Goal: Complete application form

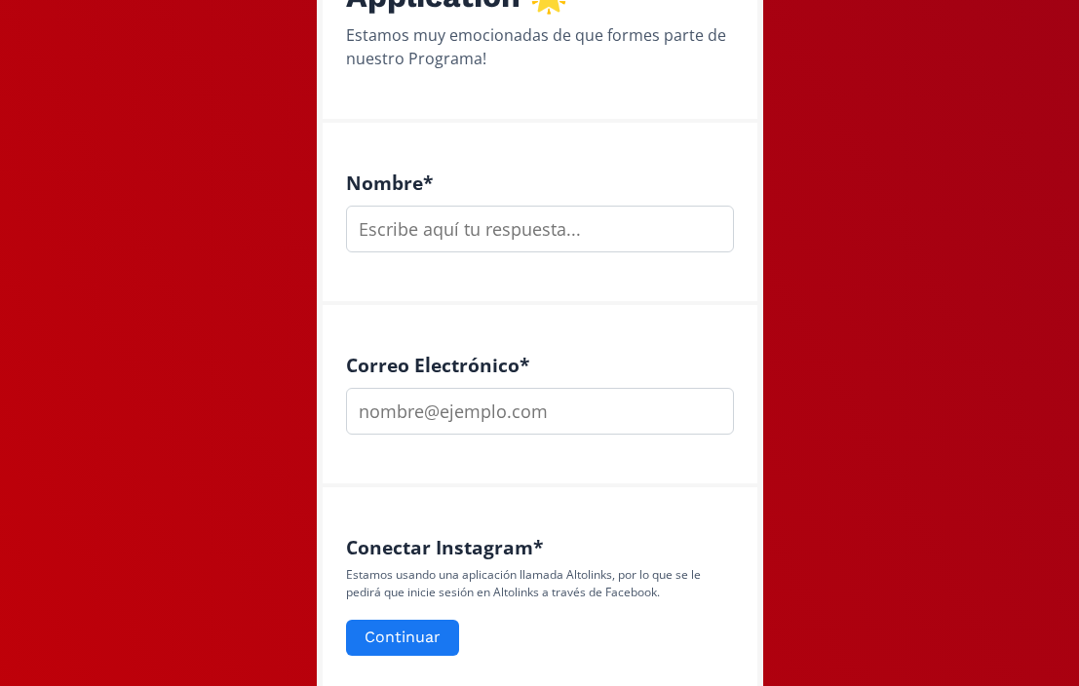
scroll to position [325, 0]
click at [516, 228] on input "text" at bounding box center [540, 230] width 388 height 47
type input "Beatriz Cuéllar Figueroa"
click at [561, 417] on input "email" at bounding box center [540, 412] width 388 height 47
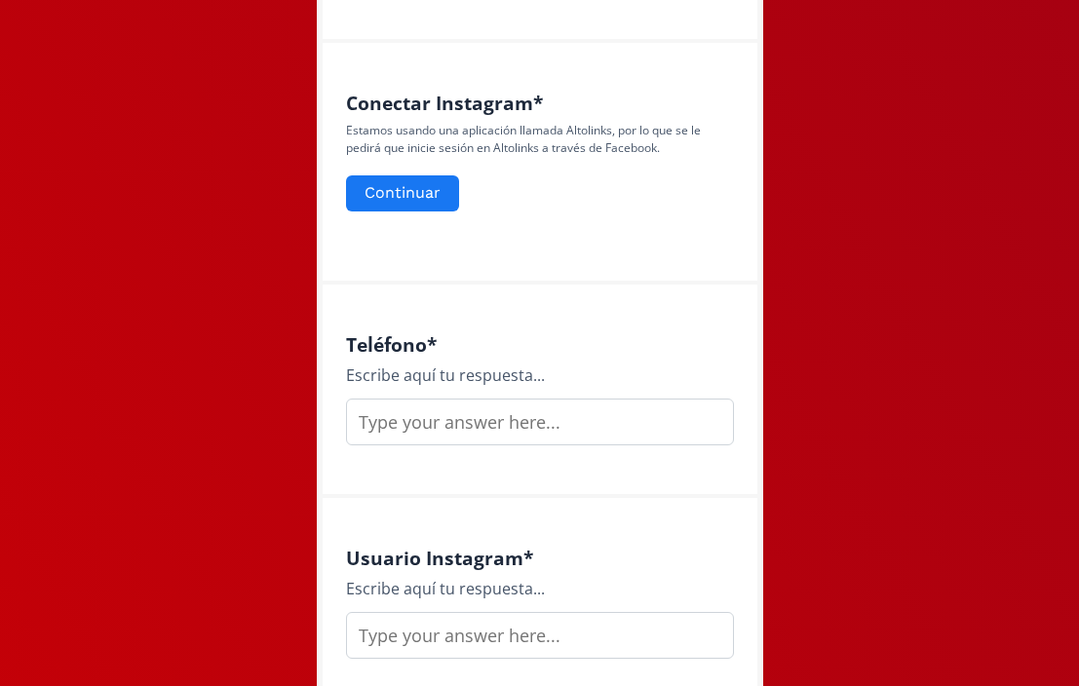
scroll to position [775, 0]
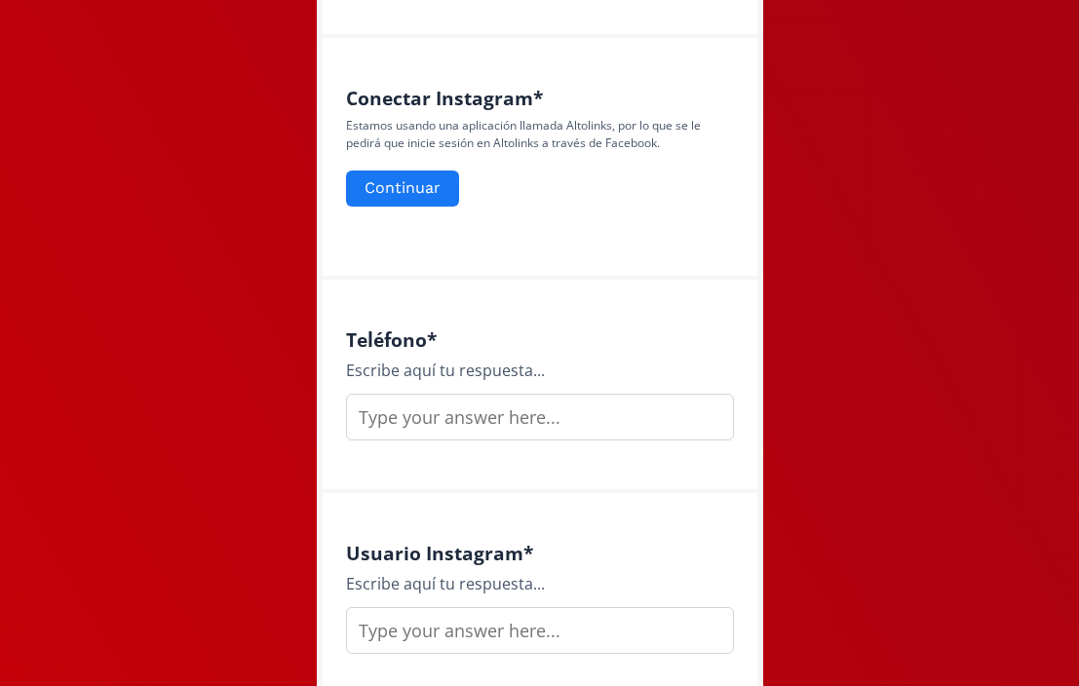
type input "beatrizcuellarf@gmail.com"
click at [515, 422] on input "text" at bounding box center [540, 417] width 388 height 47
type input "6624306630"
click at [528, 630] on input "text" at bounding box center [540, 630] width 388 height 47
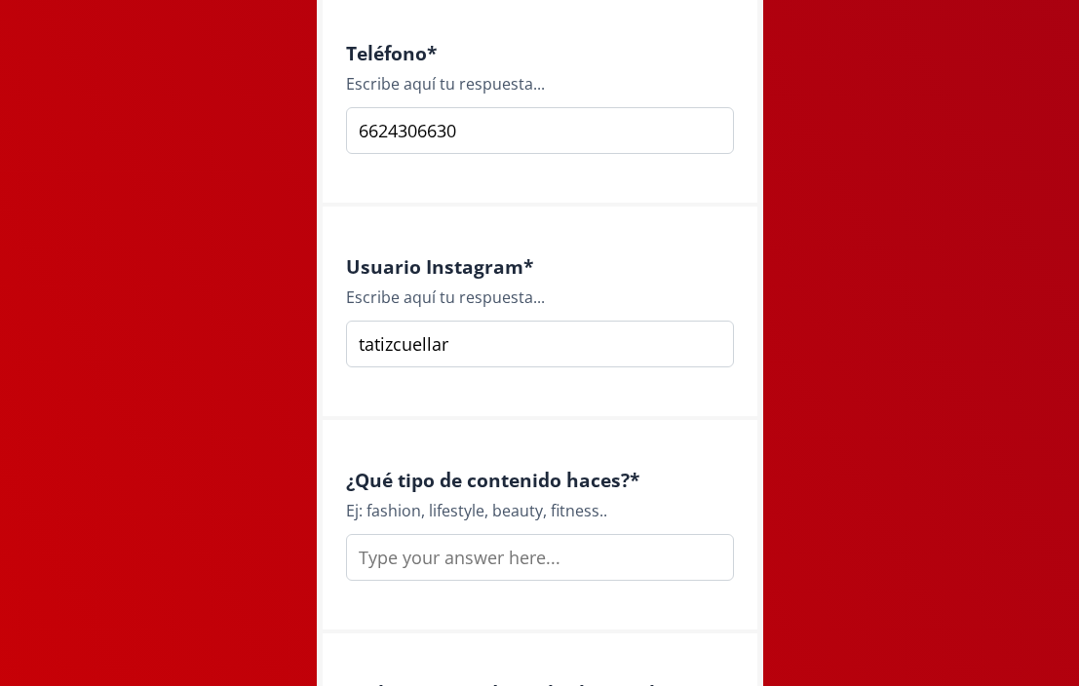
scroll to position [1066, 0]
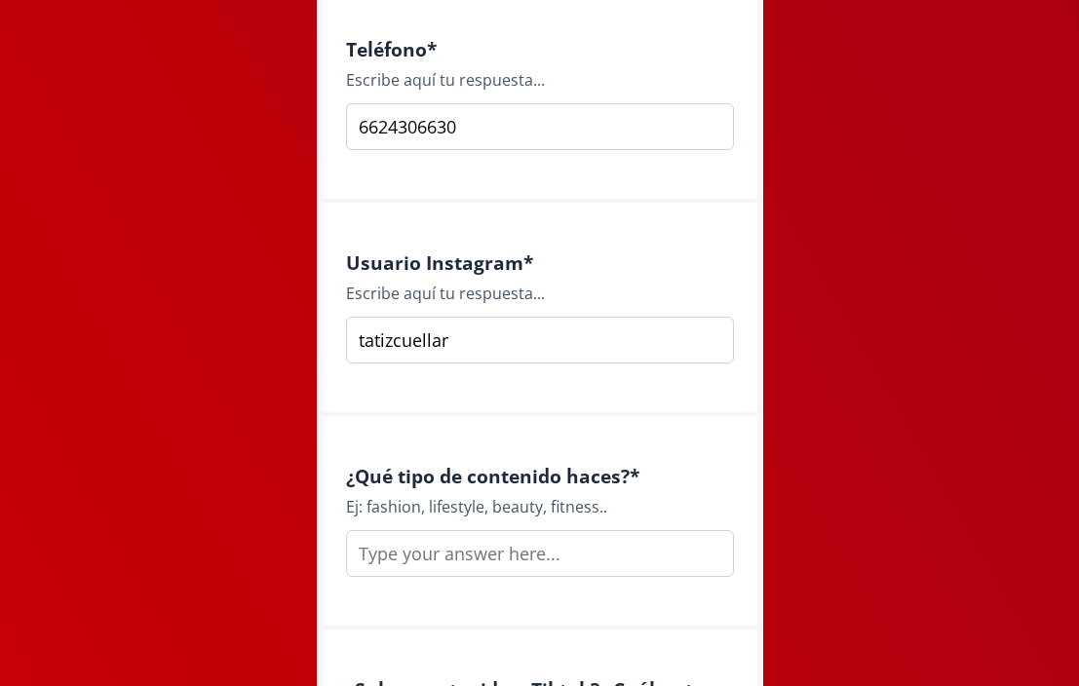
type input "tatizcuellar"
click at [529, 566] on input "text" at bounding box center [540, 553] width 388 height 47
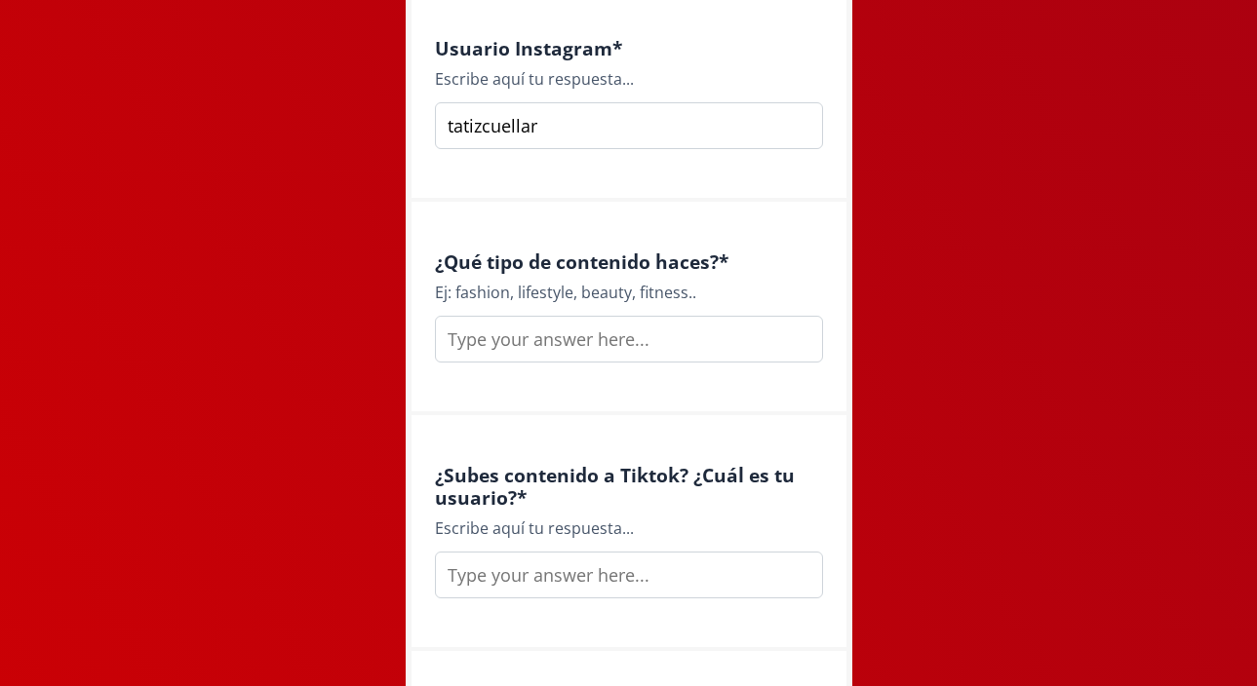
scroll to position [1283, 0]
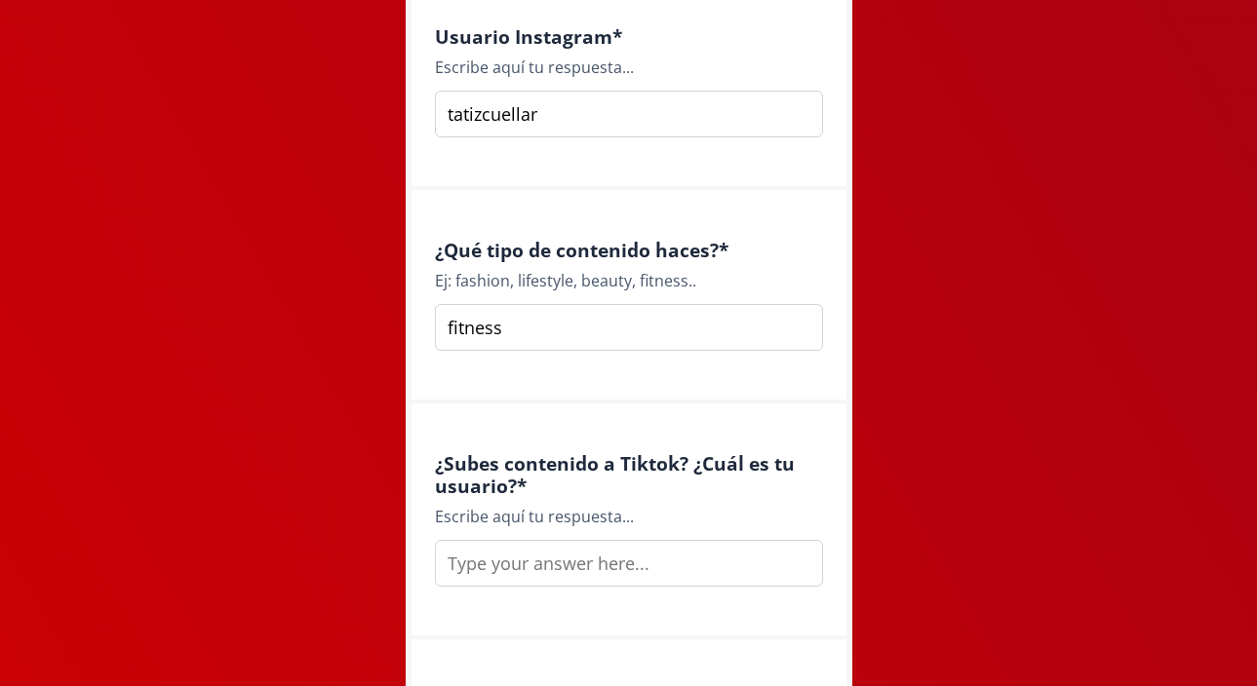
type input "fitness"
click at [643, 566] on input "text" at bounding box center [629, 562] width 388 height 47
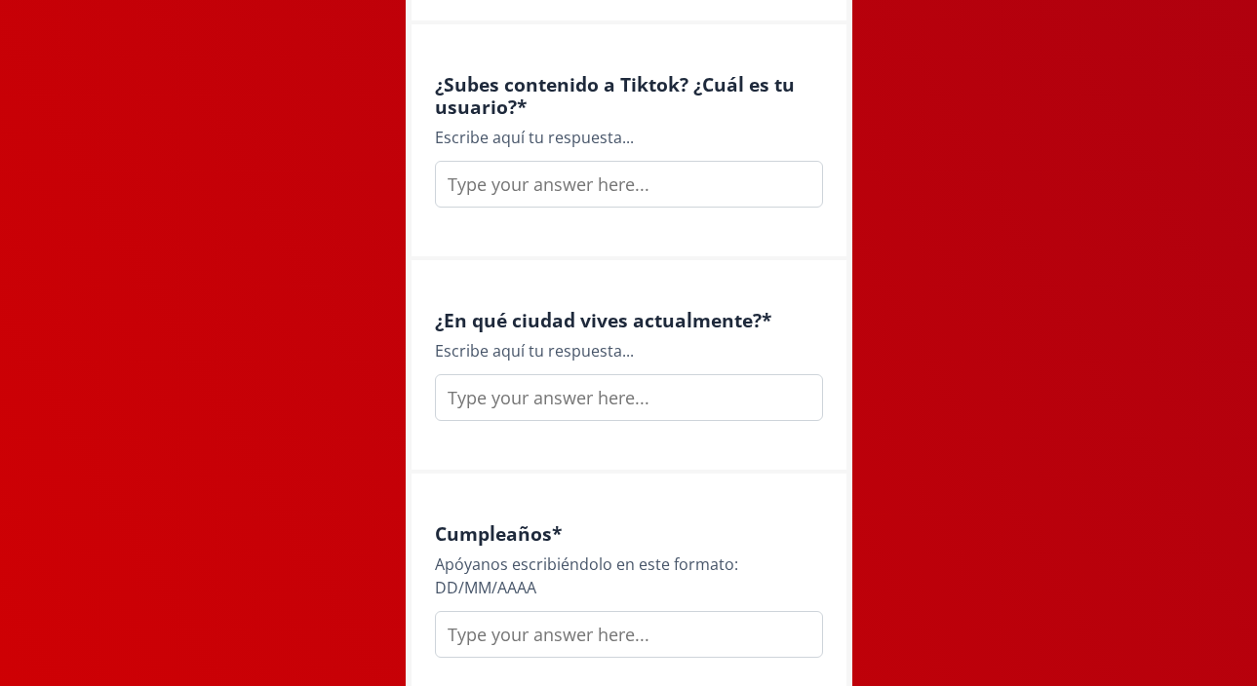
scroll to position [1748, 0]
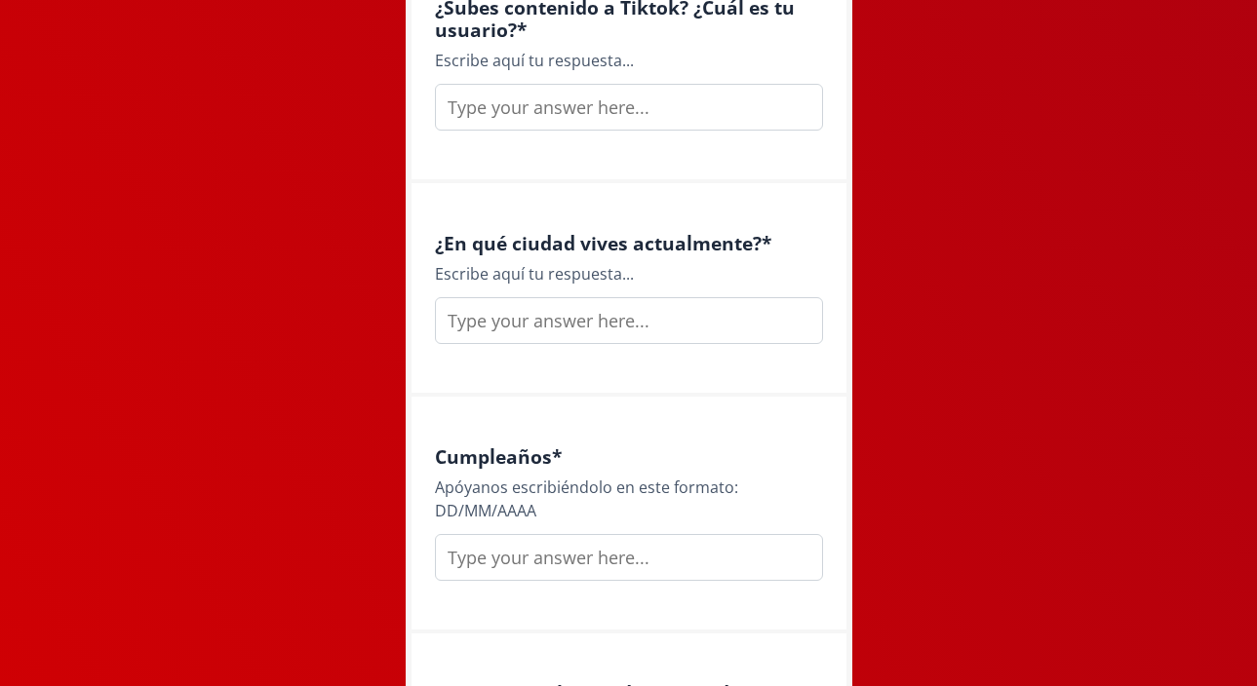
click at [705, 336] on input "text" at bounding box center [629, 320] width 388 height 47
type input "hermosillo, sonora"
drag, startPoint x: 933, startPoint y: 257, endPoint x: 902, endPoint y: 360, distance: 107.0
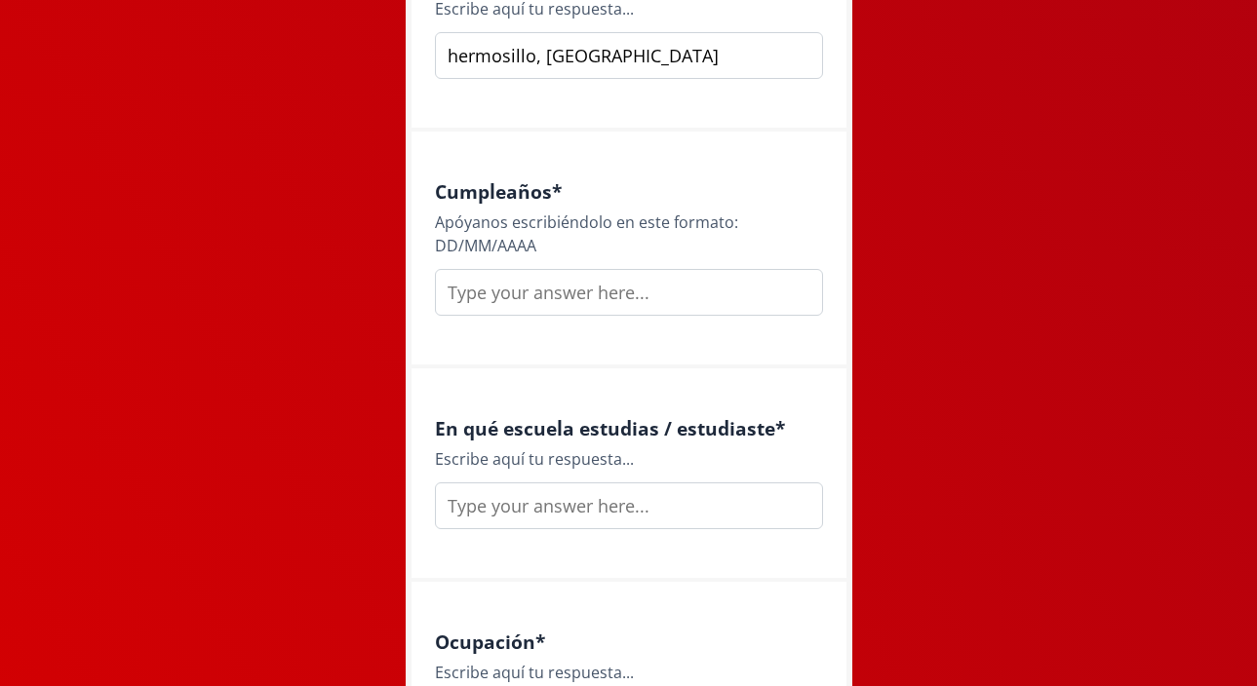
scroll to position [2024, 0]
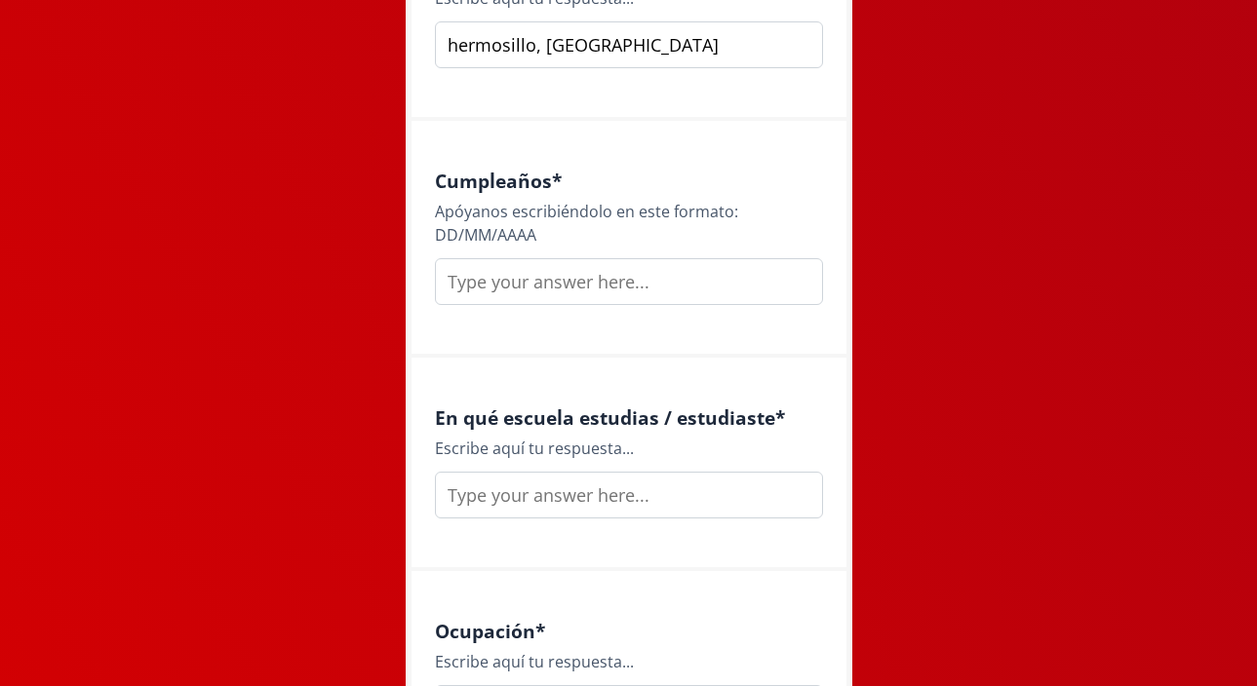
click at [514, 289] on input "text" at bounding box center [629, 281] width 388 height 47
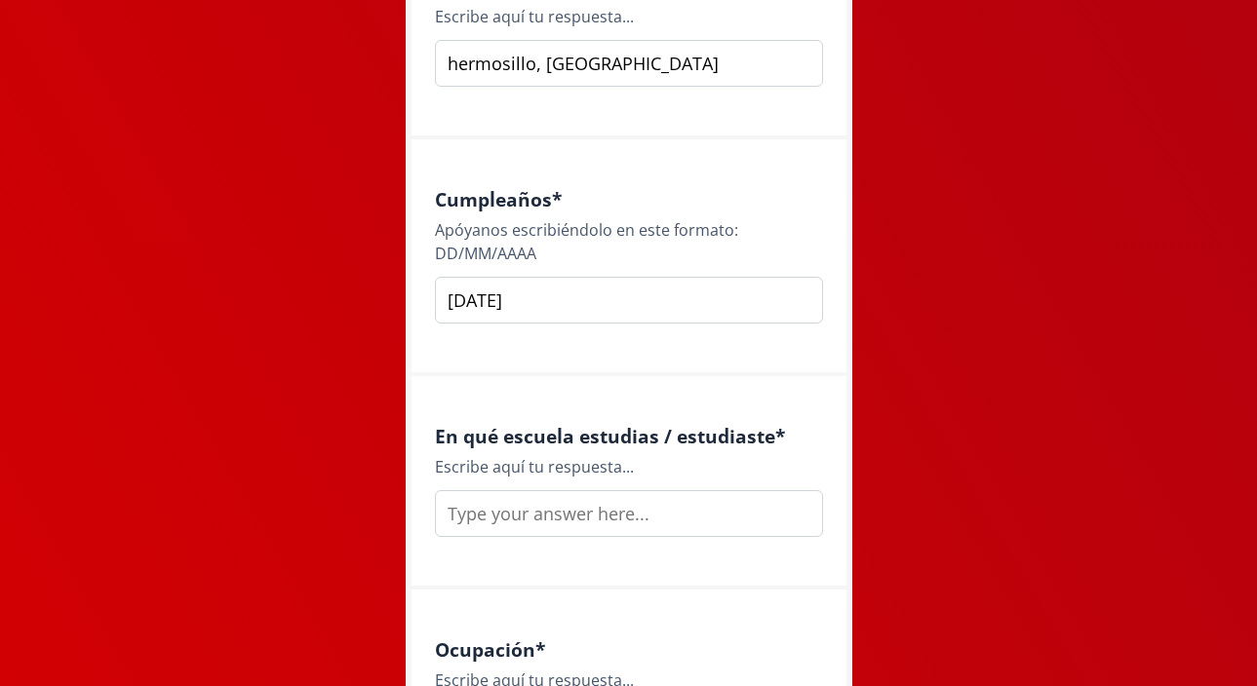
type input "18/02/2000"
click at [587, 527] on input "text" at bounding box center [629, 513] width 388 height 47
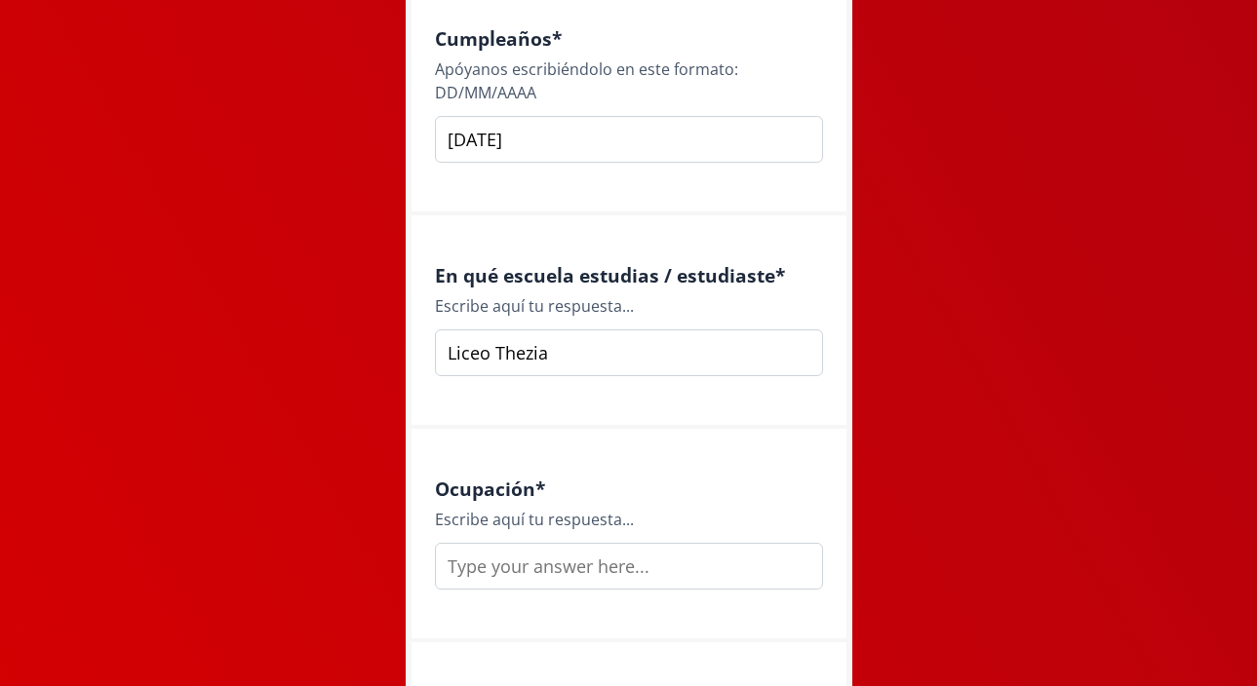
scroll to position [2226, 0]
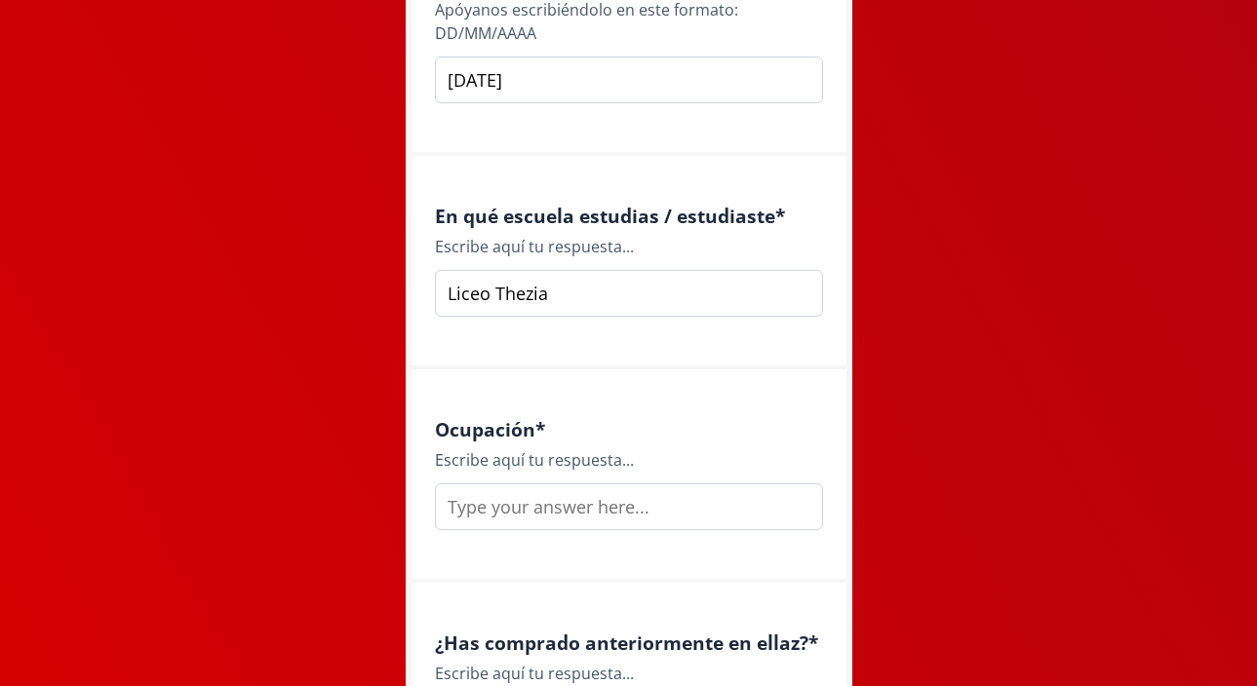
type input "Liceo Thezia"
click at [573, 511] on input "text" at bounding box center [629, 507] width 388 height 47
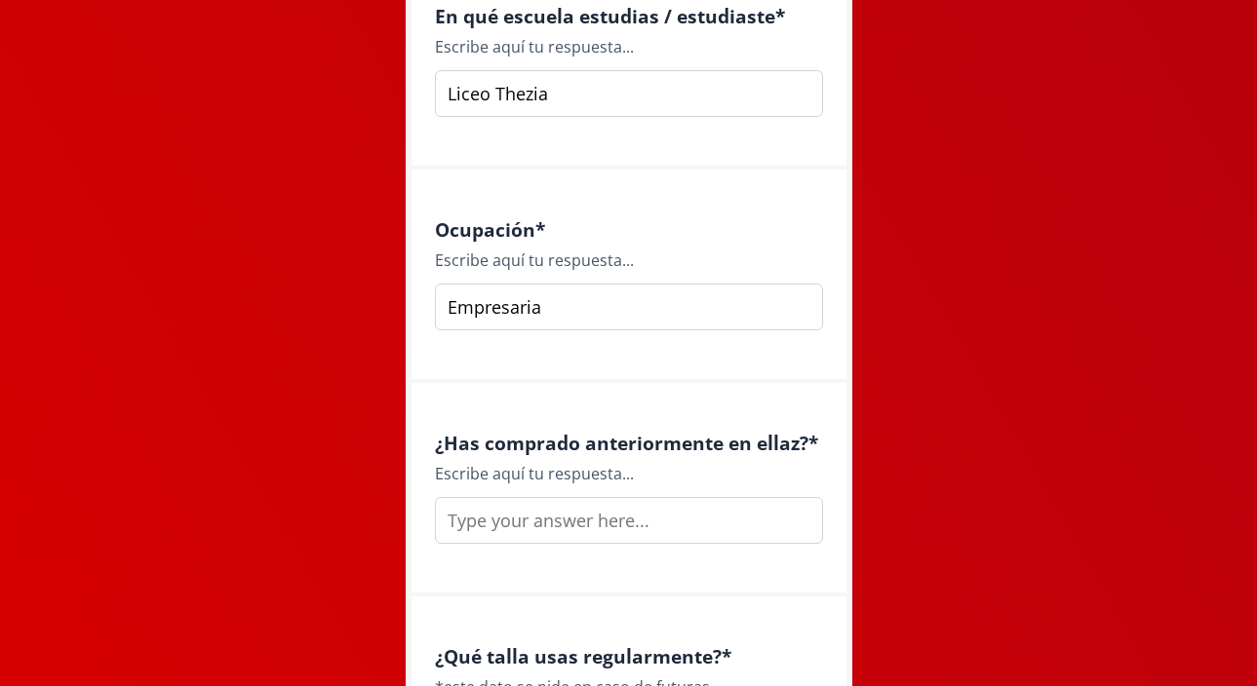
scroll to position [2460, 0]
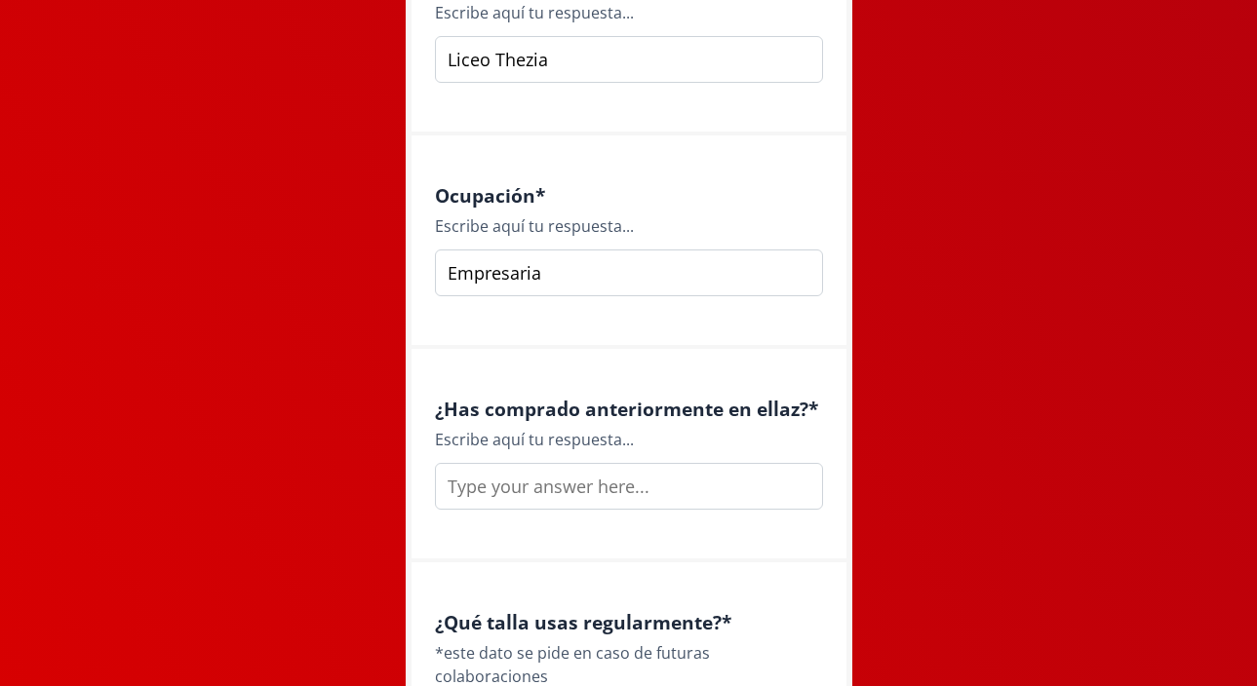
type input "Empresaria"
click at [588, 490] on input "text" at bounding box center [629, 486] width 388 height 47
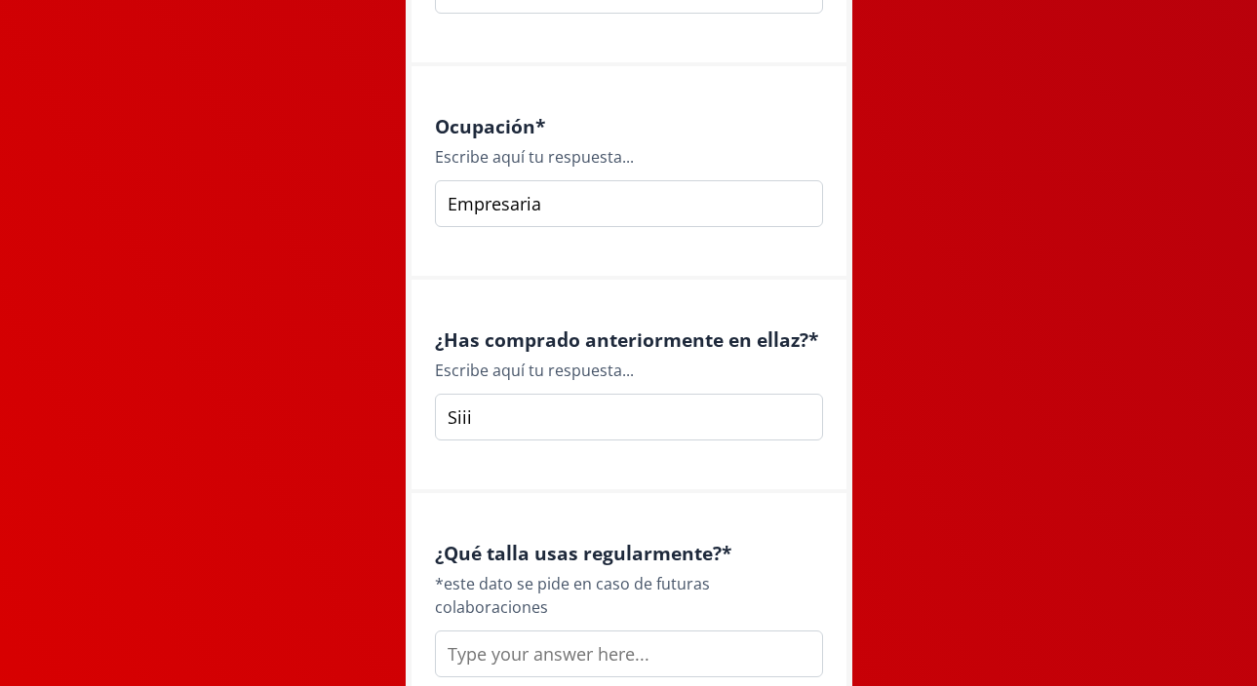
scroll to position [2562, 0]
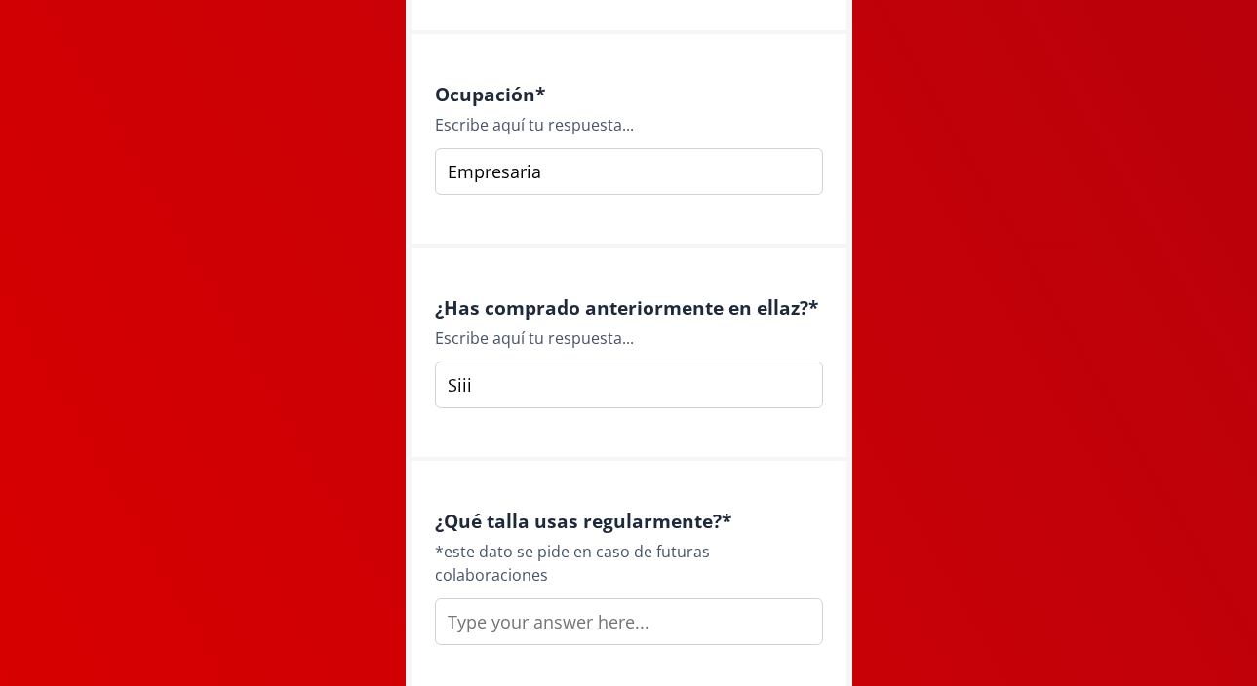
type input "Siii"
click at [670, 601] on input "text" at bounding box center [629, 622] width 388 height 47
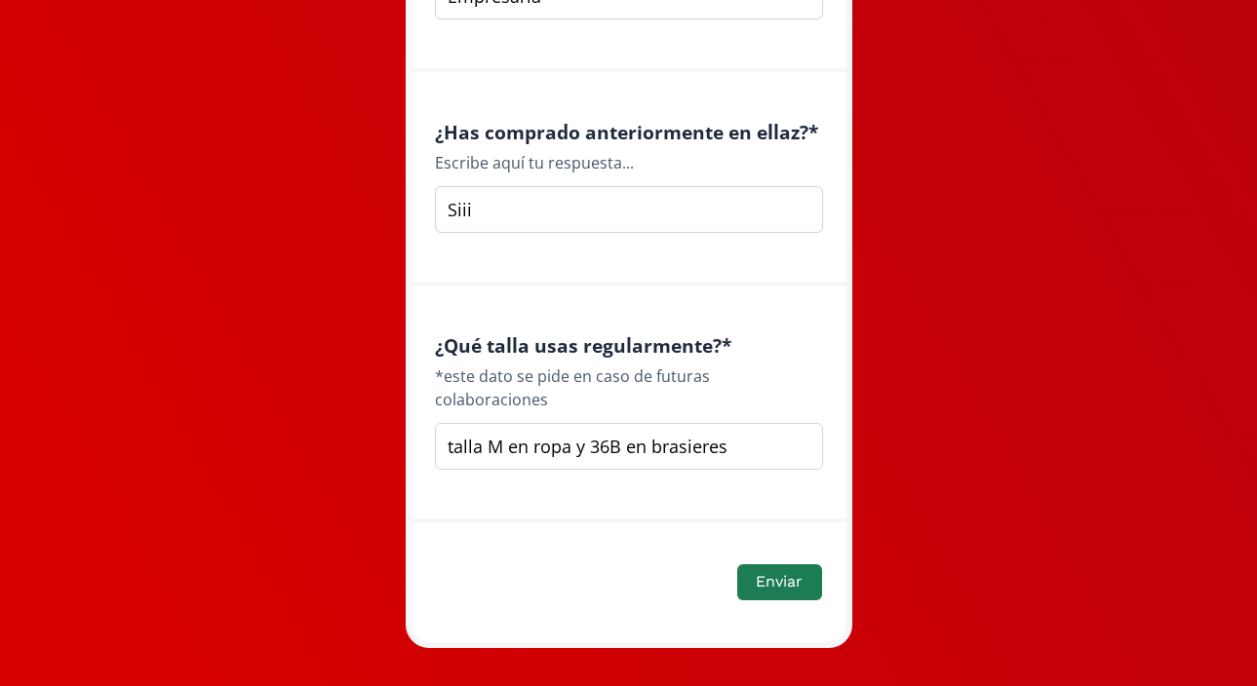
scroll to position [2744, 0]
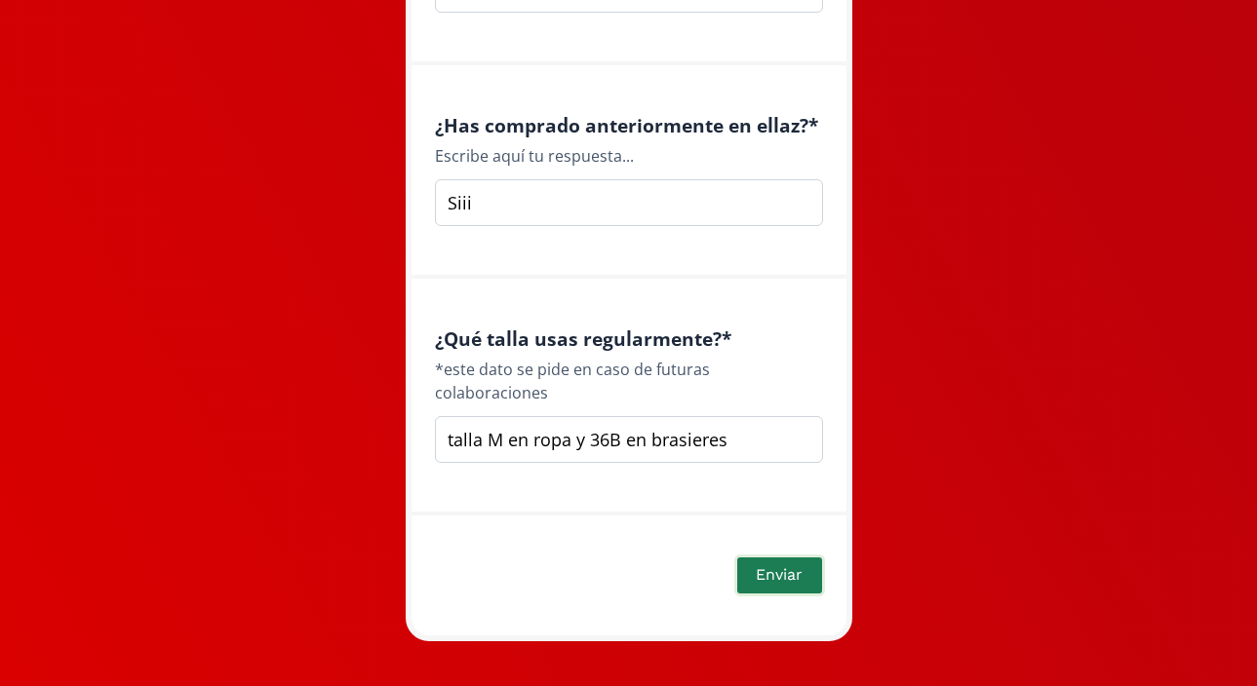
type input "talla M en ropa y 36B en brasieres"
click at [755, 555] on button "Enviar" at bounding box center [779, 576] width 90 height 42
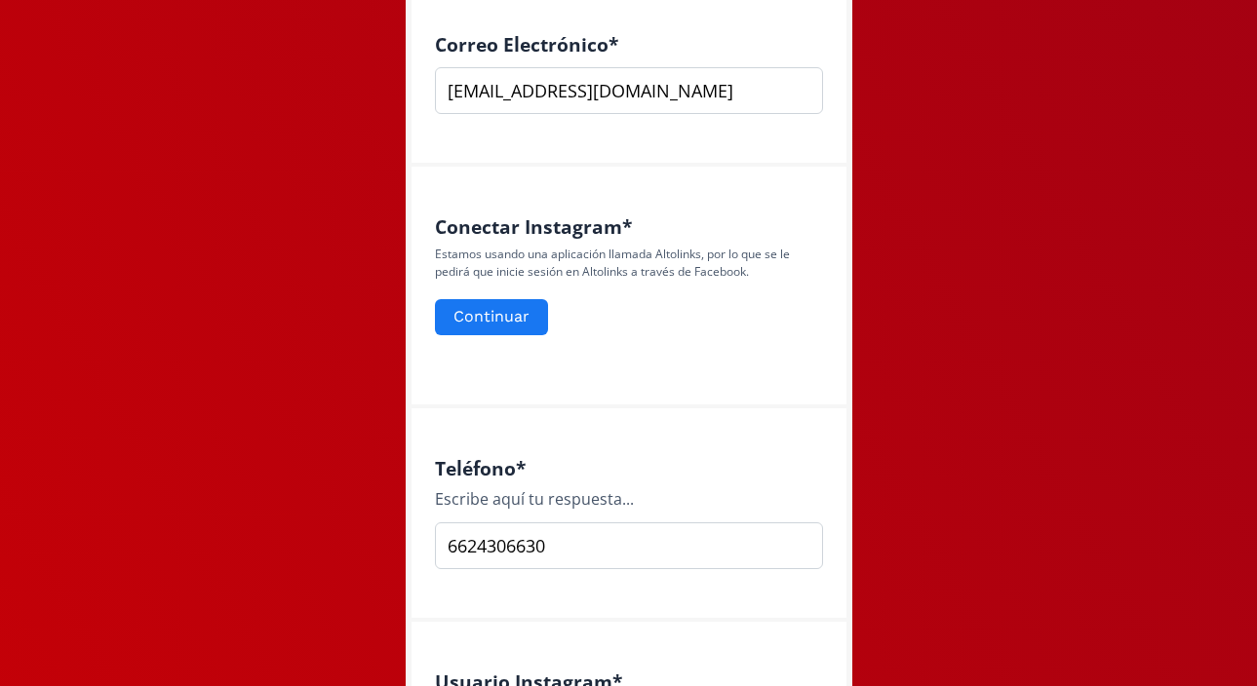
scroll to position [645, 0]
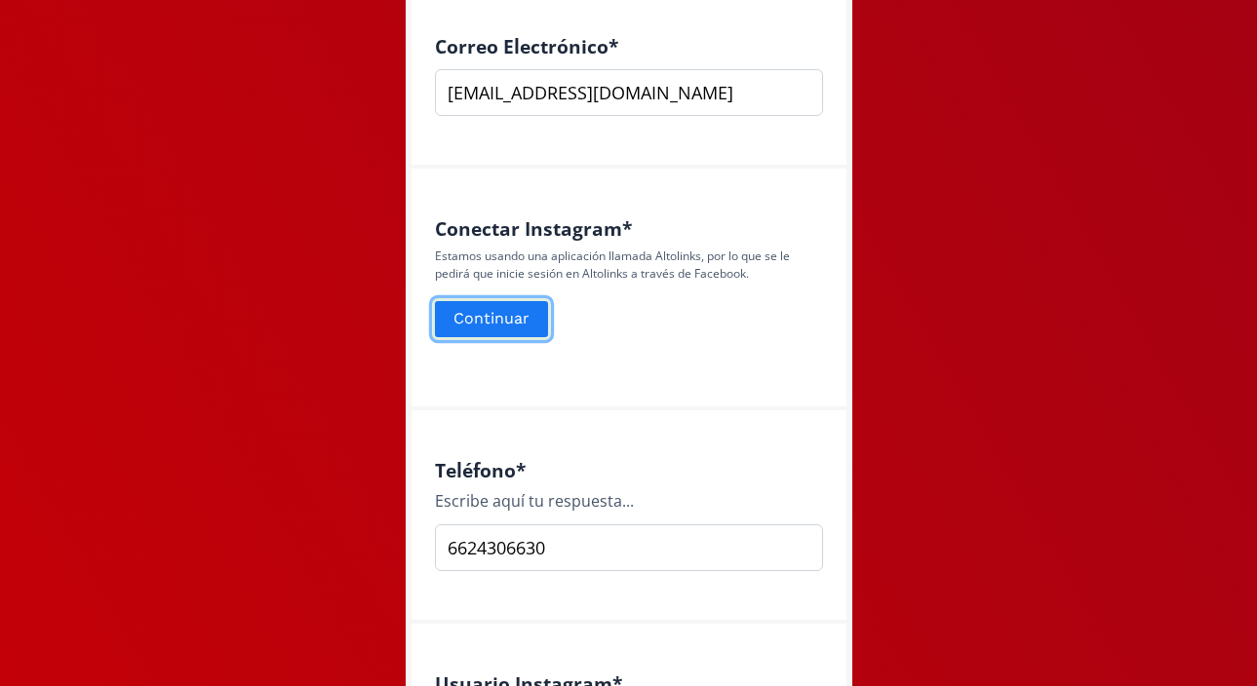
click at [506, 306] on button "Continuar" at bounding box center [491, 319] width 119 height 42
